Goal: Information Seeking & Learning: Learn about a topic

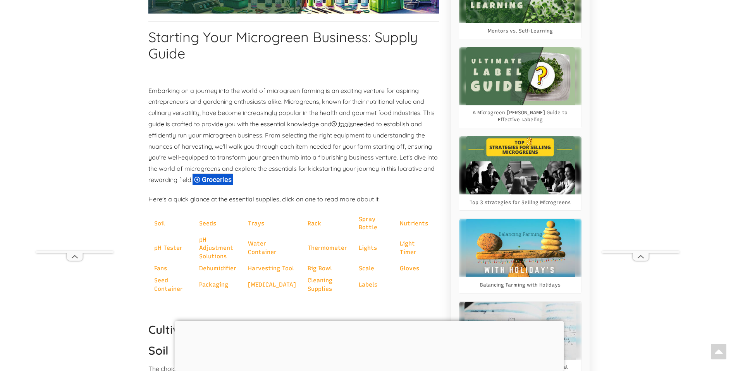
scroll to position [488, 0]
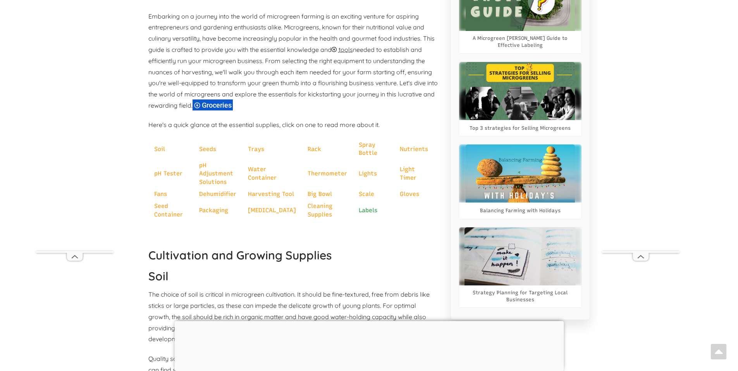
click at [359, 214] on link "Labels" at bounding box center [368, 210] width 19 height 7
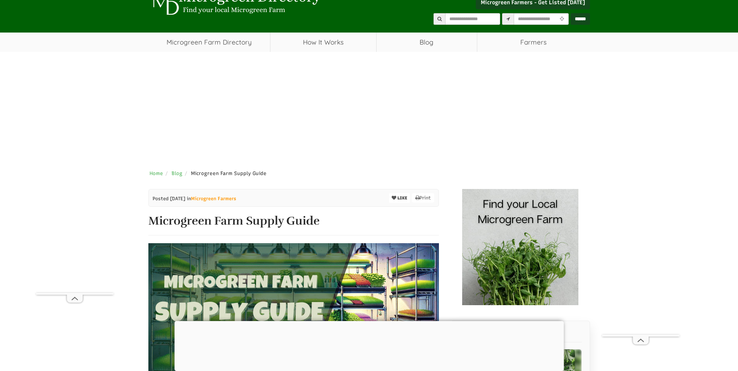
scroll to position [0, 0]
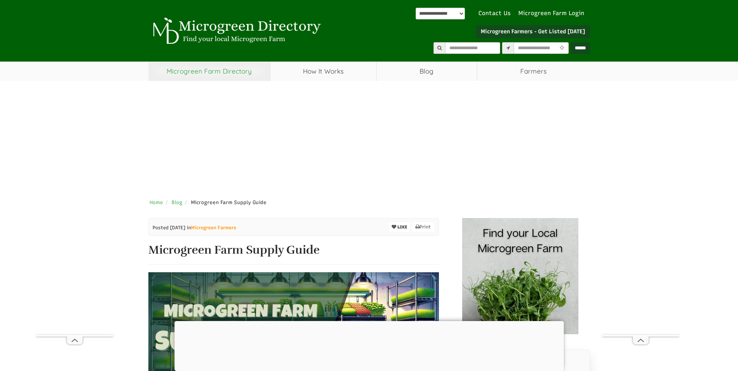
click at [222, 72] on link "Microgreen Farm Directory" at bounding box center [209, 71] width 122 height 19
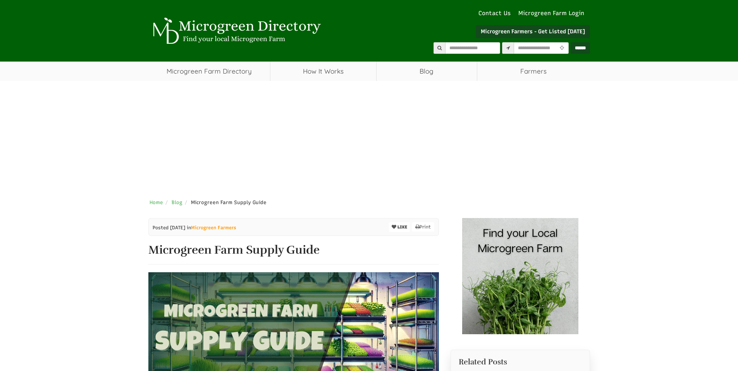
select select "Language Translate Widget"
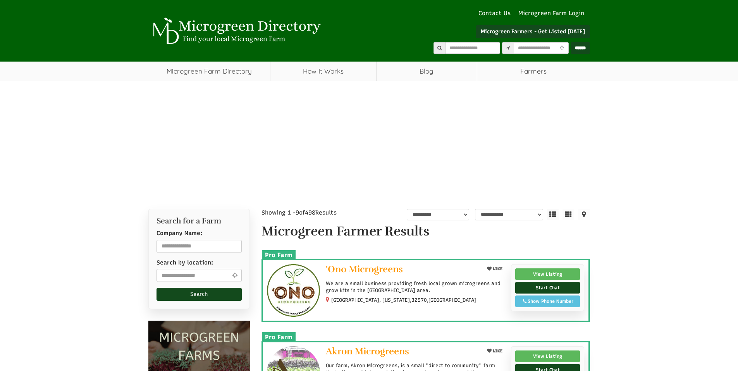
select select "Language Translate Widget"
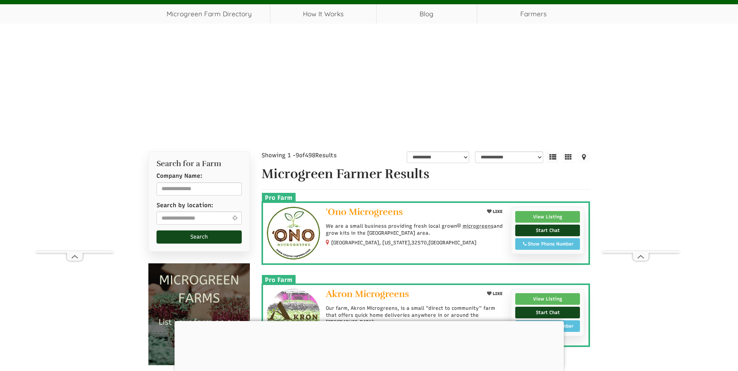
scroll to position [177, 0]
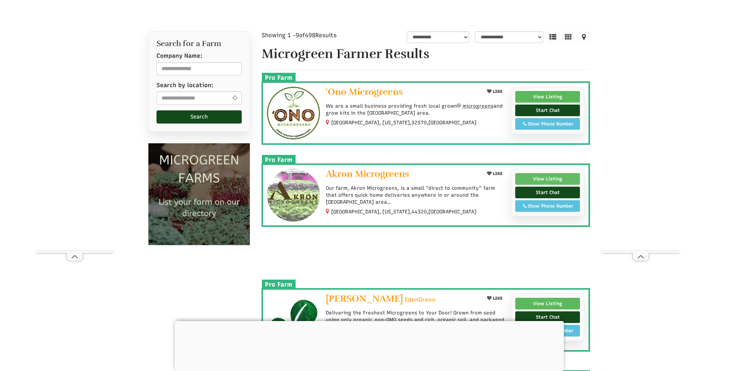
click at [545, 179] on link "View Listing" at bounding box center [547, 179] width 65 height 12
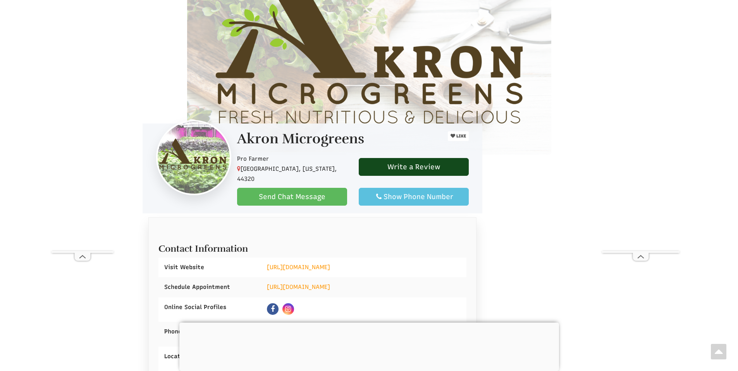
scroll to position [361, 0]
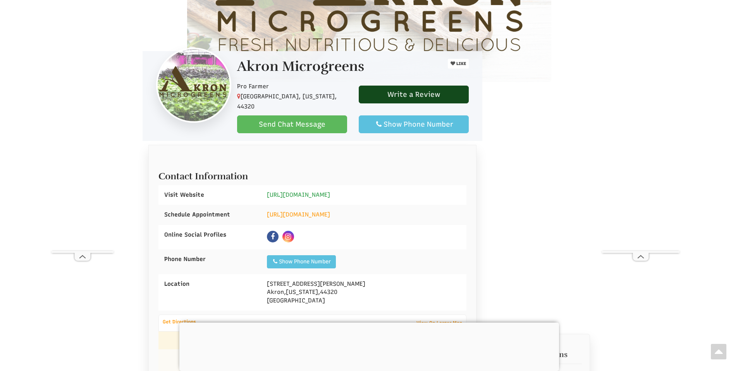
click at [330, 191] on link "https://akron-microgreens.com" at bounding box center [298, 194] width 63 height 7
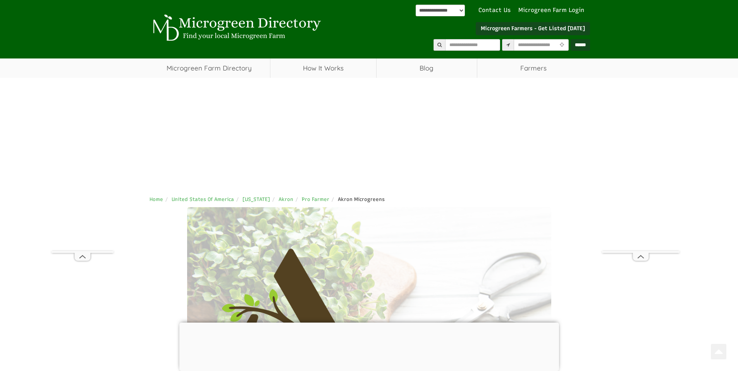
scroll to position [0, 0]
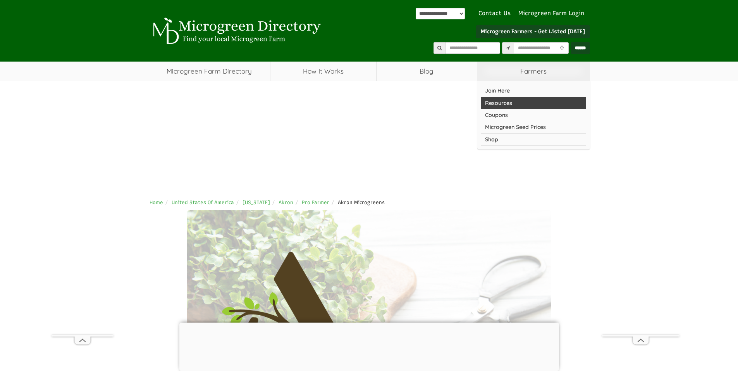
click at [504, 106] on link "Resources" at bounding box center [533, 103] width 105 height 12
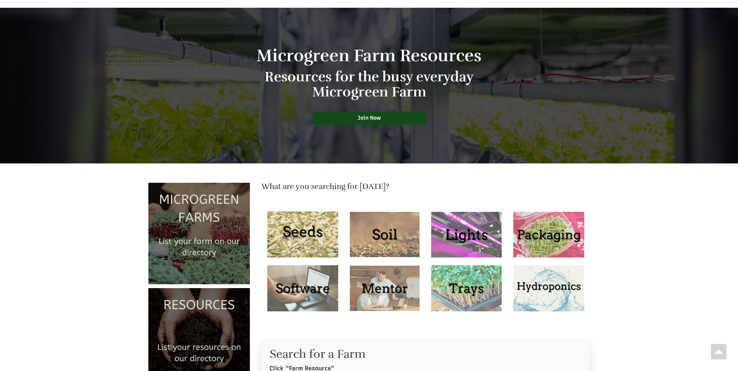
scroll to position [298, 0]
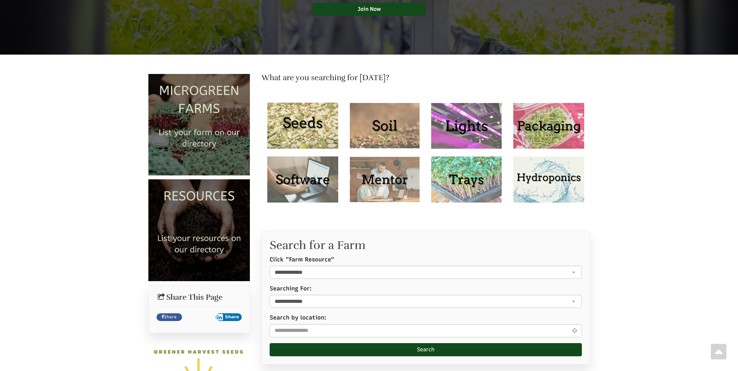
click at [544, 119] on img at bounding box center [548, 126] width 70 height 46
